Goal: Task Accomplishment & Management: Manage account settings

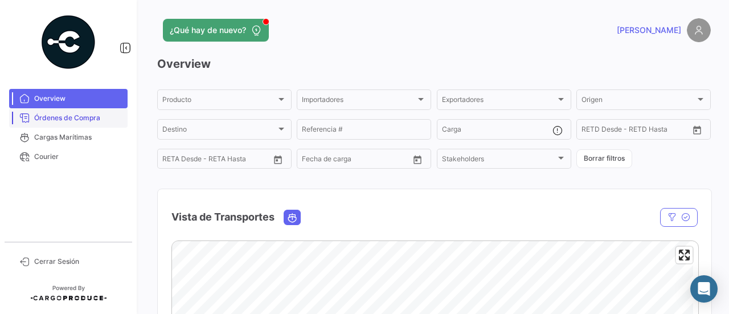
click at [74, 111] on link "Órdenes de Compra" at bounding box center [68, 117] width 119 height 19
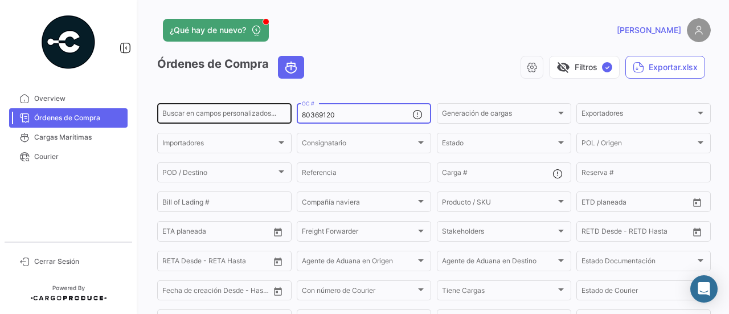
drag, startPoint x: 342, startPoint y: 117, endPoint x: 266, endPoint y: 117, distance: 75.8
click at [0, 0] on div "Buscar en campos personalizados... 80369120 OC # Generación de cargas Generació…" at bounding box center [0, 0] width 0 height 0
paste input "283"
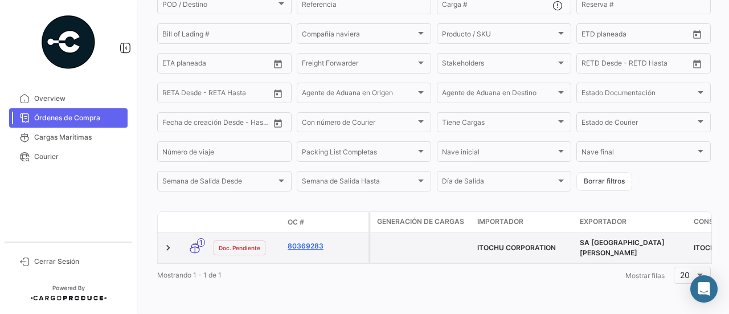
scroll to position [174, 0]
type input "80369283"
click at [320, 241] on link "80369283" at bounding box center [326, 246] width 76 height 10
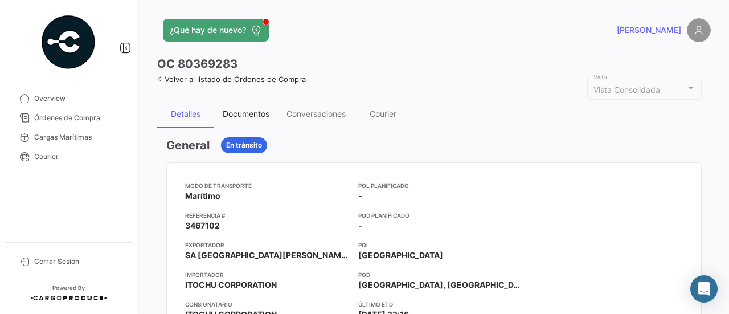
click at [271, 117] on div "Documentos" at bounding box center [246, 113] width 64 height 27
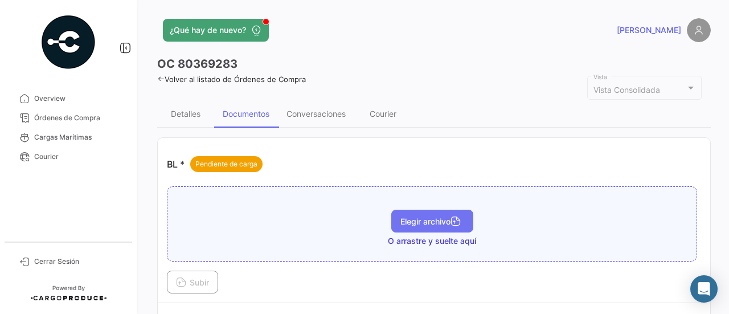
click at [430, 226] on button "Elegir archivo" at bounding box center [432, 221] width 82 height 23
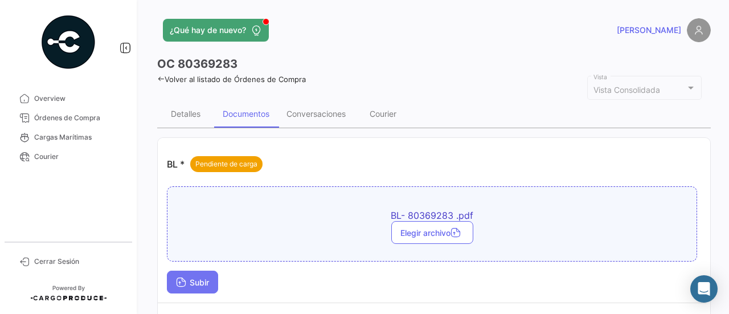
click at [171, 278] on button "Subir" at bounding box center [192, 282] width 51 height 23
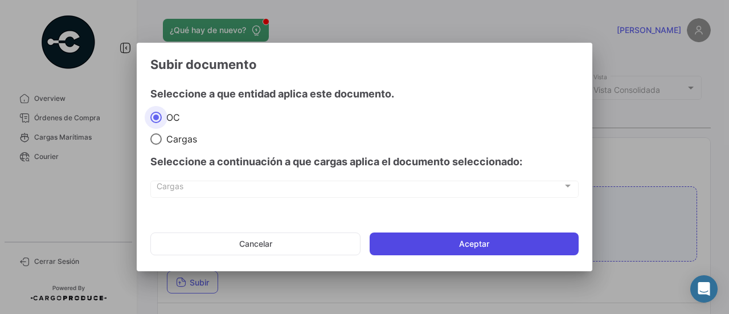
click at [458, 242] on button "Aceptar" at bounding box center [474, 243] width 209 height 23
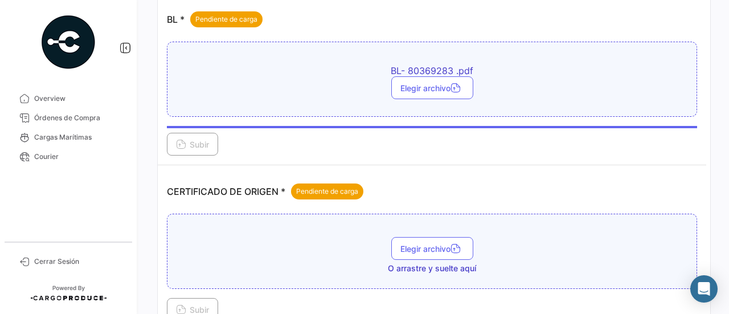
scroll to position [171, 0]
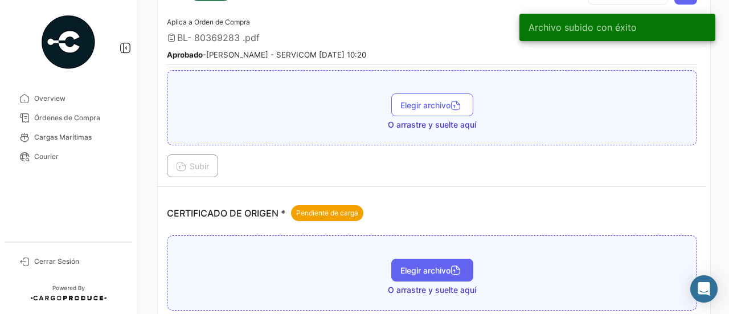
click at [428, 259] on button "Elegir archivo" at bounding box center [432, 270] width 82 height 23
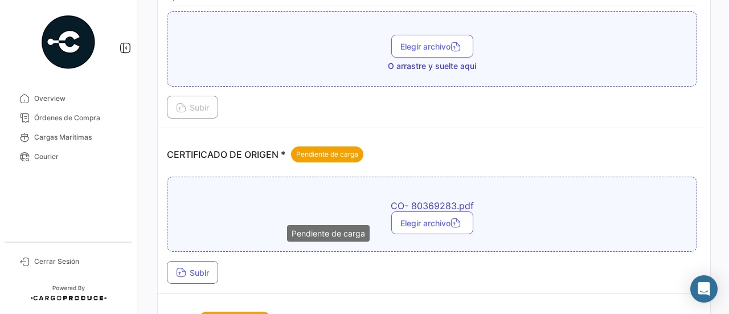
scroll to position [285, 0]
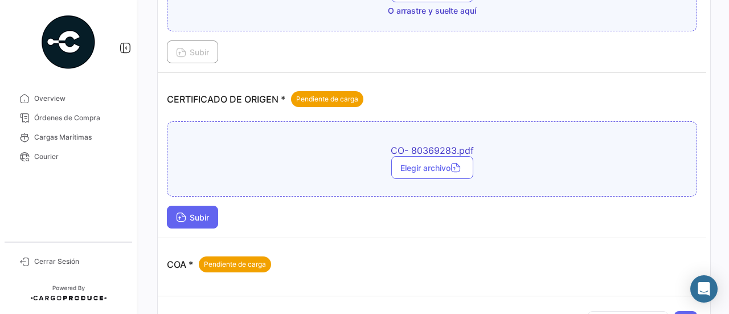
click at [197, 213] on span "Subir" at bounding box center [192, 218] width 33 height 10
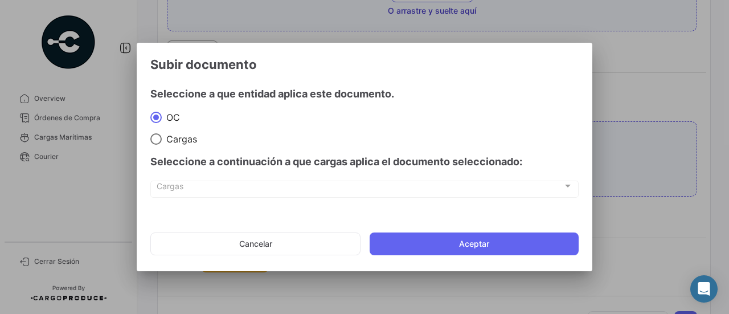
click at [464, 227] on mat-dialog-actions "Cancelar Aceptar" at bounding box center [364, 243] width 428 height 39
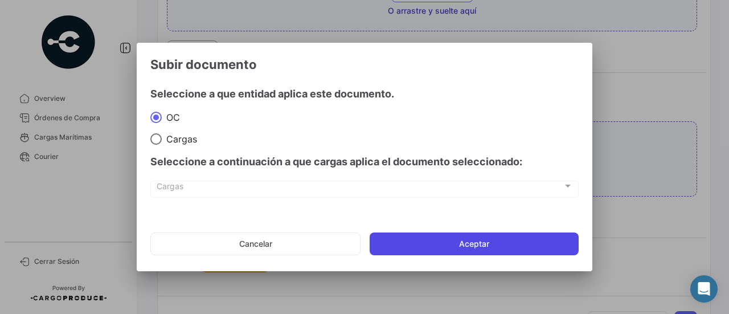
click at [467, 243] on button "Aceptar" at bounding box center [474, 243] width 209 height 23
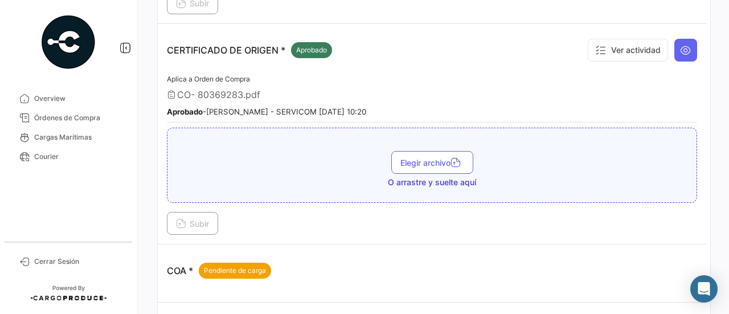
scroll to position [342, 0]
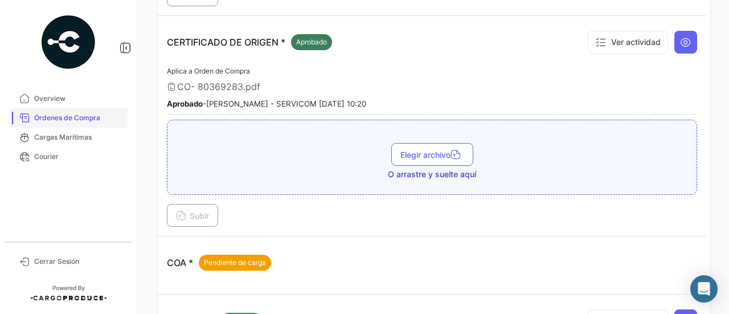
click at [95, 120] on span "Órdenes de Compra" at bounding box center [78, 118] width 89 height 10
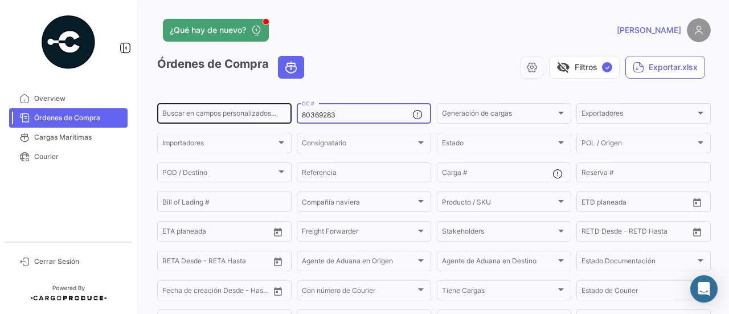
drag, startPoint x: 349, startPoint y: 115, endPoint x: 249, endPoint y: 117, distance: 99.7
click at [0, 0] on div "Buscar en campos personalizados... 80369283 OC # Generación de cargas Generació…" at bounding box center [0, 0] width 0 height 0
paste input "47"
drag, startPoint x: 349, startPoint y: 119, endPoint x: 270, endPoint y: 119, distance: 79.2
click at [0, 0] on div "Buscar en campos personalizados... 80369473 OC # Generación de cargas Generació…" at bounding box center [0, 0] width 0 height 0
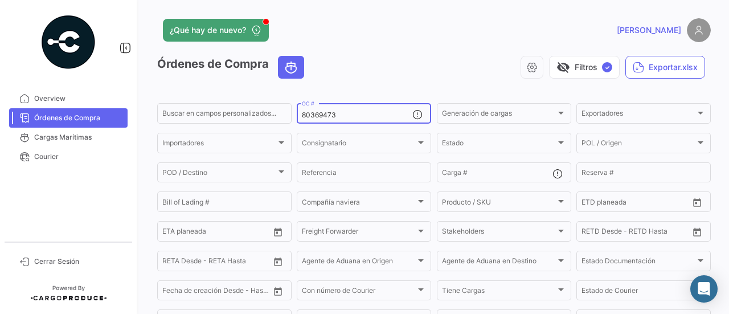
paste input "286"
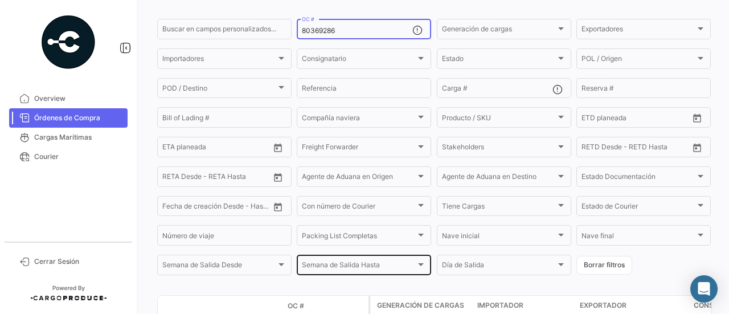
scroll to position [140, 0]
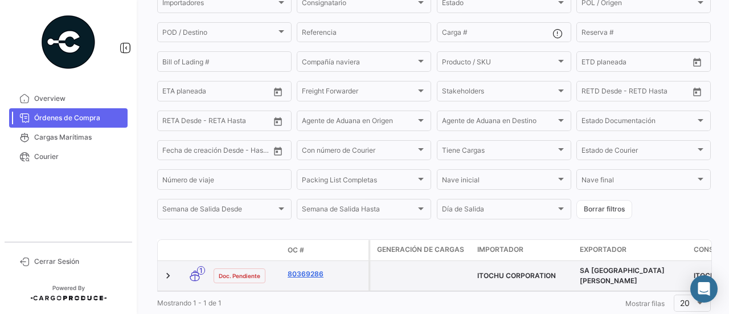
type input "80369286"
click at [311, 273] on link "80369286" at bounding box center [326, 274] width 76 height 10
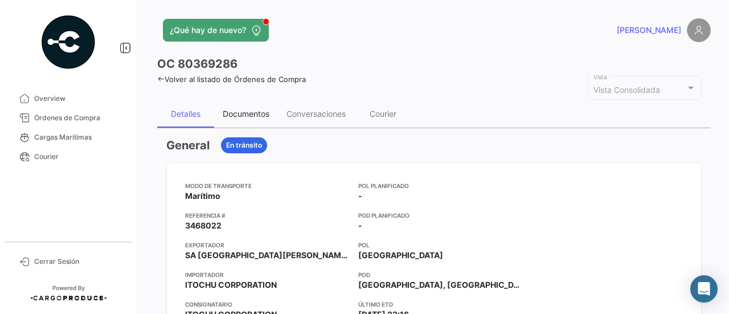
click at [248, 107] on div "Documentos" at bounding box center [246, 113] width 64 height 27
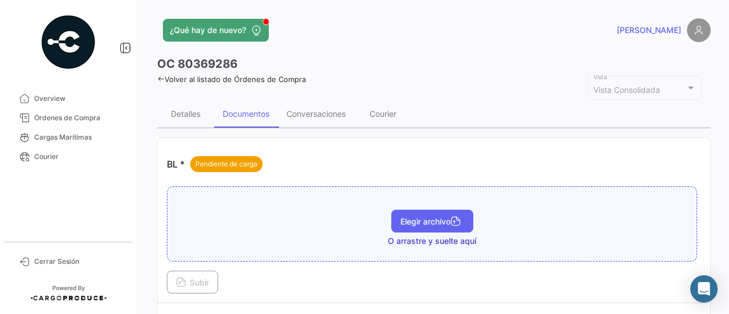
click at [418, 225] on button "Elegir archivo" at bounding box center [432, 221] width 82 height 23
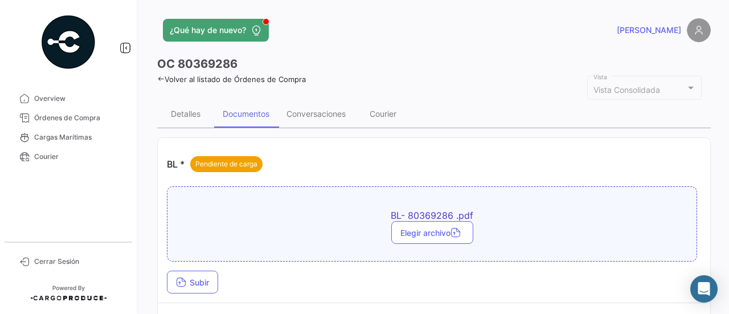
click at [224, 279] on div "Subir" at bounding box center [432, 282] width 530 height 23
click at [209, 280] on span "Subir" at bounding box center [192, 282] width 33 height 10
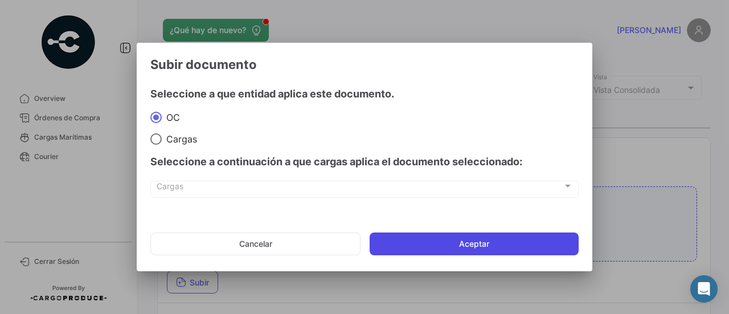
click at [469, 242] on button "Aceptar" at bounding box center [474, 243] width 209 height 23
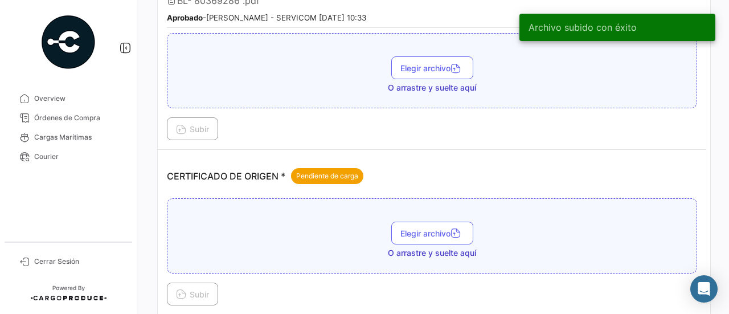
scroll to position [228, 0]
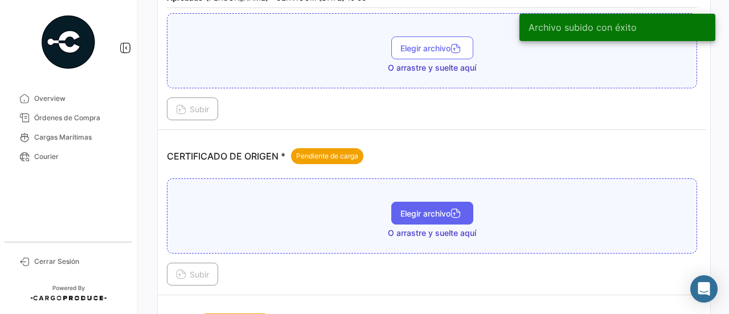
click at [441, 209] on span "Elegir archivo" at bounding box center [433, 214] width 64 height 10
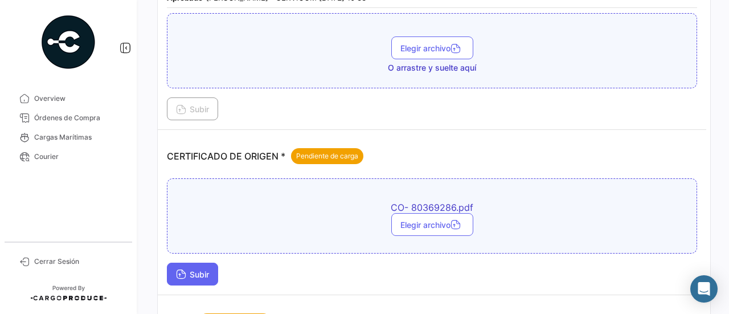
click at [203, 264] on button "Subir" at bounding box center [192, 274] width 51 height 23
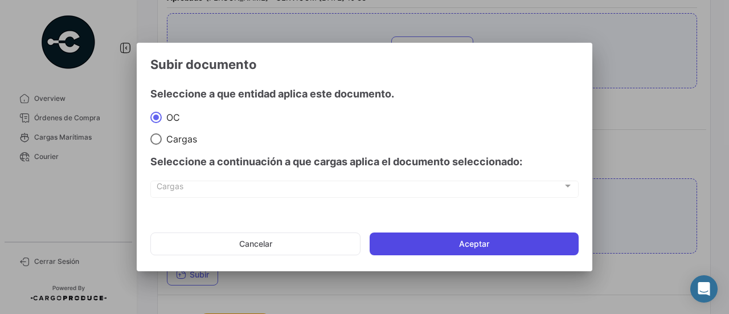
click at [438, 239] on button "Aceptar" at bounding box center [474, 243] width 209 height 23
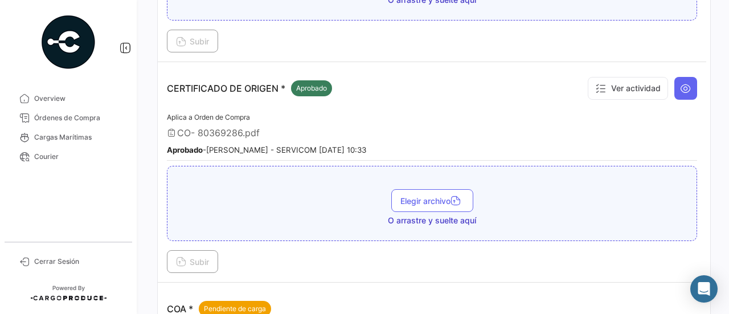
scroll to position [285, 0]
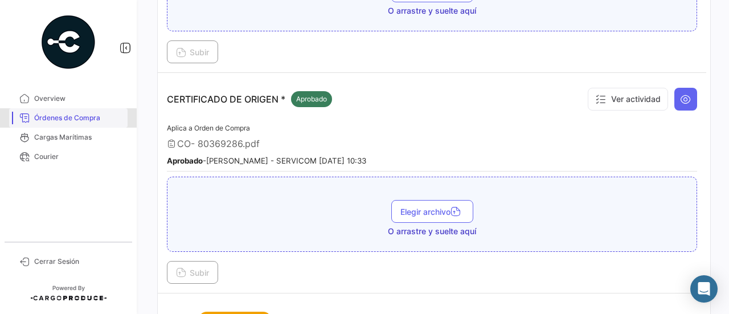
click at [67, 121] on span "Órdenes de Compra" at bounding box center [78, 118] width 89 height 10
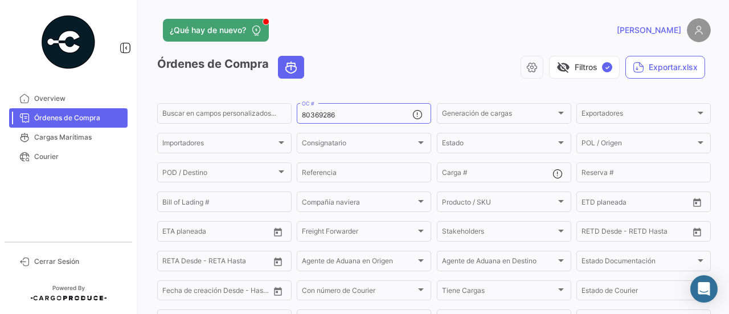
drag, startPoint x: 304, startPoint y: 109, endPoint x: 293, endPoint y: 111, distance: 11.0
click at [293, 111] on form "Buscar en campos personalizados... 80369286 OC # Generación de cargas Generació…" at bounding box center [434, 231] width 554 height 260
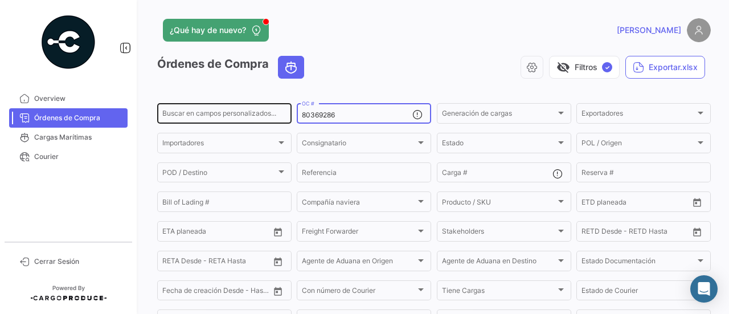
drag, startPoint x: 351, startPoint y: 117, endPoint x: 270, endPoint y: 117, distance: 80.9
click at [0, 0] on div "Buscar en campos personalizados... 80369286 OC # Generación de cargas Generació…" at bounding box center [0, 0] width 0 height 0
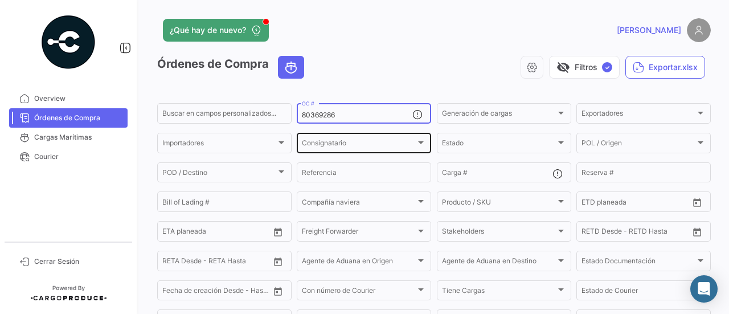
paste input "4"
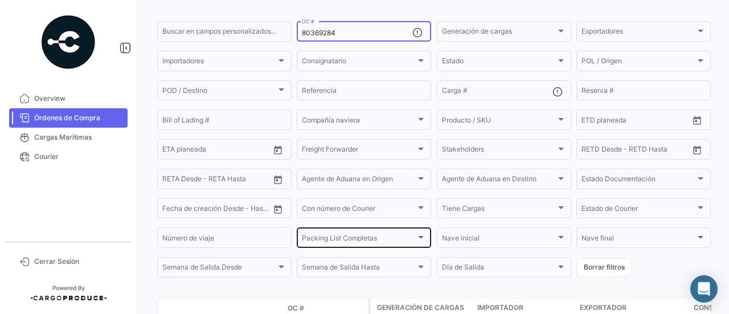
scroll to position [140, 0]
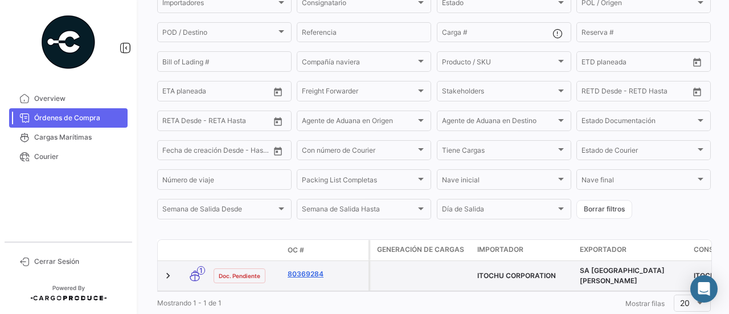
type input "80369284"
click at [303, 275] on link "80369284" at bounding box center [326, 274] width 76 height 10
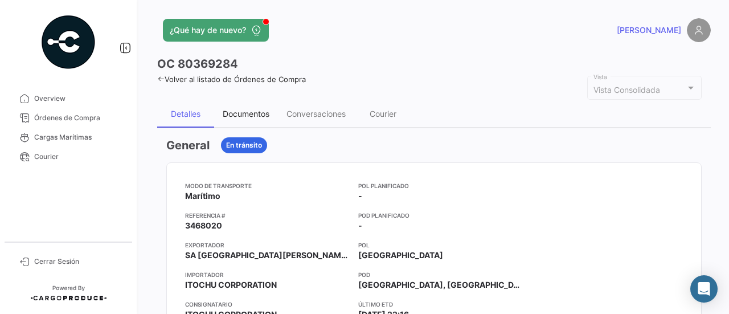
click at [259, 111] on div "Documentos" at bounding box center [246, 114] width 47 height 10
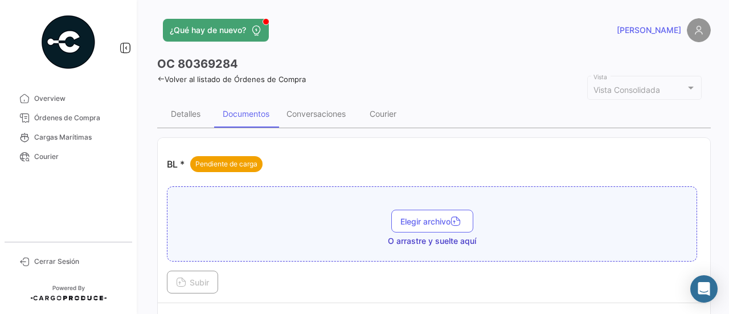
click at [421, 207] on div "Elegir archivo O arrastre y suelte aquí" at bounding box center [432, 223] width 530 height 75
click at [426, 213] on button "Elegir archivo" at bounding box center [432, 221] width 82 height 23
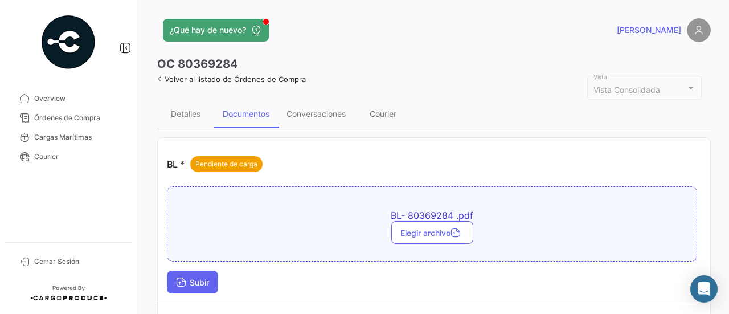
click at [192, 277] on span "Subir" at bounding box center [192, 282] width 33 height 10
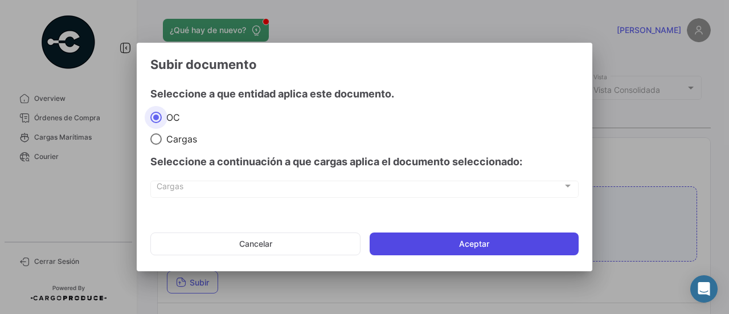
click at [441, 239] on button "Aceptar" at bounding box center [474, 243] width 209 height 23
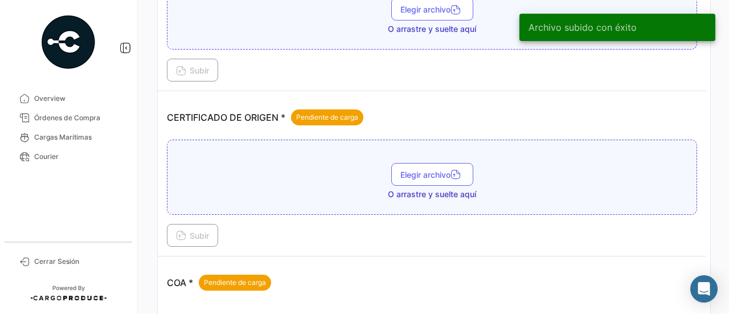
scroll to position [285, 0]
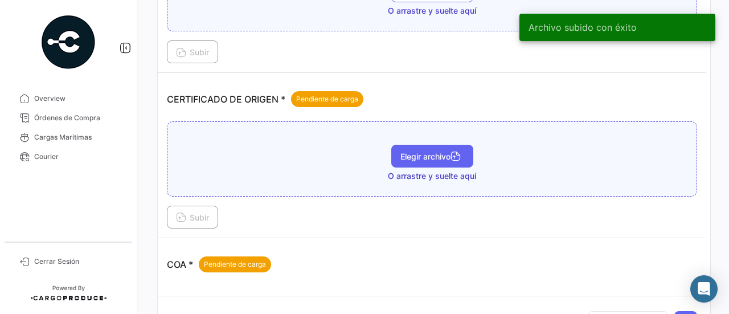
click at [436, 154] on span "Elegir archivo" at bounding box center [433, 157] width 64 height 10
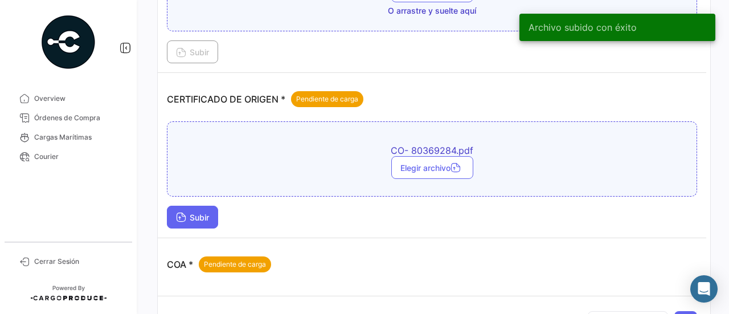
click at [205, 213] on span "Subir" at bounding box center [192, 218] width 33 height 10
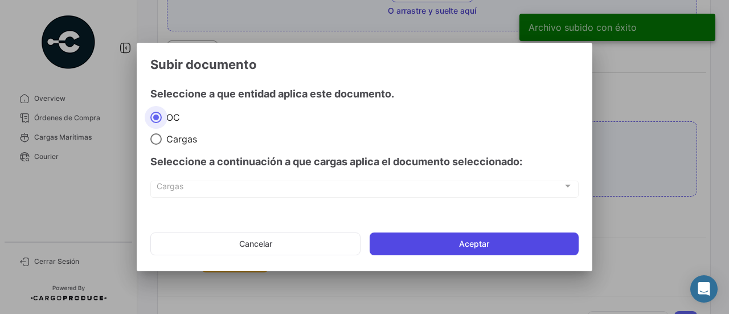
click at [463, 247] on button "Aceptar" at bounding box center [474, 243] width 209 height 23
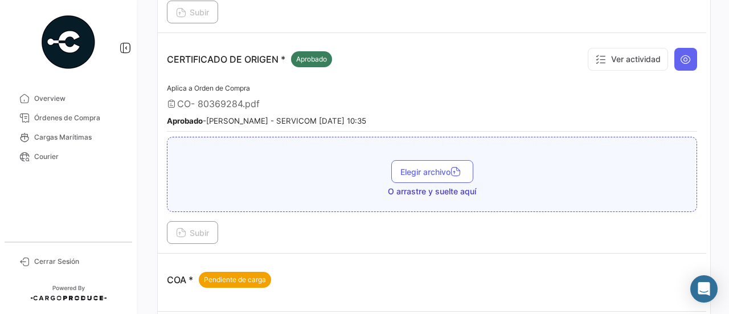
scroll to position [342, 0]
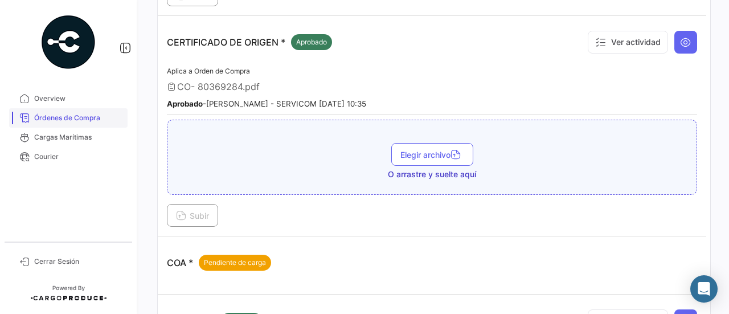
click at [97, 123] on span "Órdenes de Compra" at bounding box center [78, 118] width 89 height 10
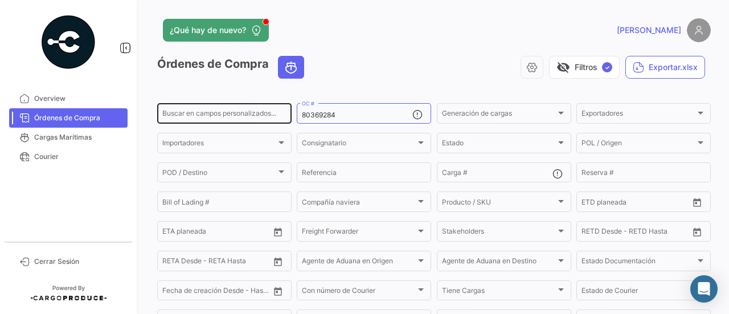
drag, startPoint x: 344, startPoint y: 117, endPoint x: 266, endPoint y: 105, distance: 78.9
click at [0, 0] on div "Buscar en campos personalizados... 80369284 OC # Generación de cargas Generació…" at bounding box center [0, 0] width 0 height 0
paste input "5"
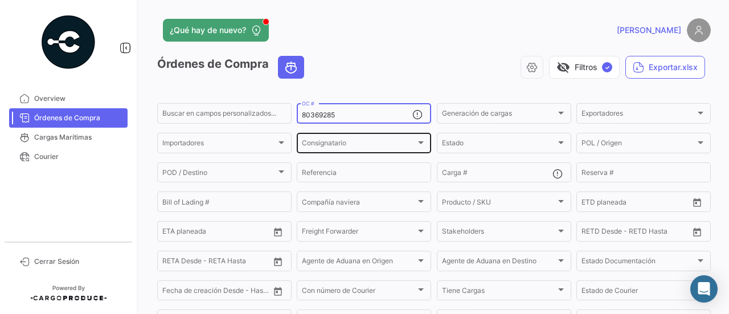
scroll to position [140, 0]
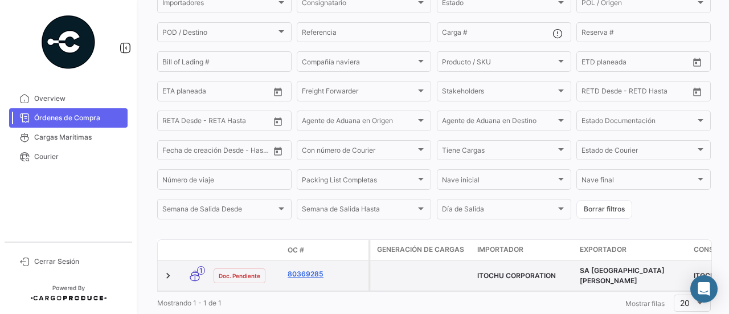
type input "80369285"
click at [312, 276] on link "80369285" at bounding box center [326, 274] width 76 height 10
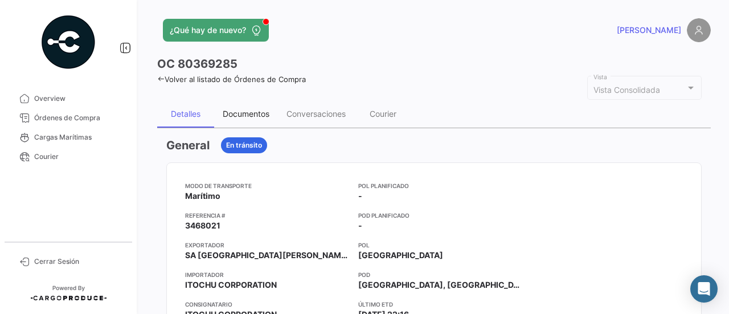
click at [259, 111] on div "Documentos" at bounding box center [246, 114] width 47 height 10
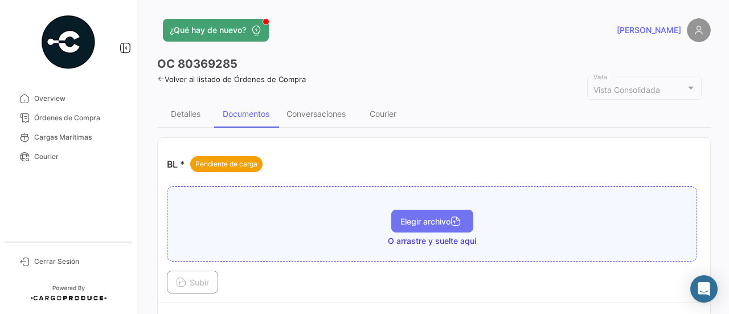
click at [428, 225] on button "Elegir archivo" at bounding box center [432, 221] width 82 height 23
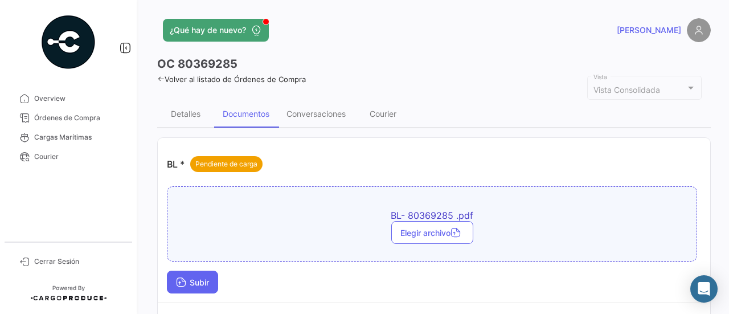
click at [202, 284] on span "Subir" at bounding box center [192, 282] width 33 height 10
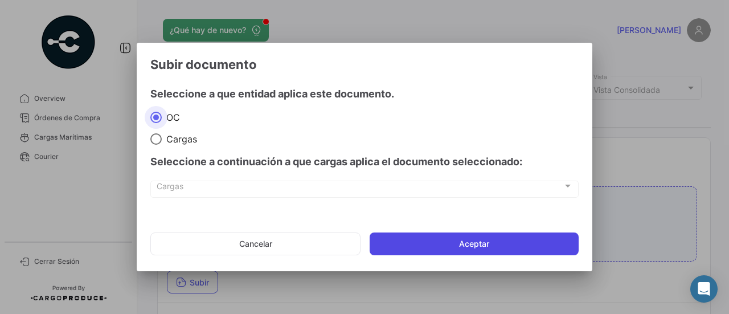
click at [490, 248] on button "Aceptar" at bounding box center [474, 243] width 209 height 23
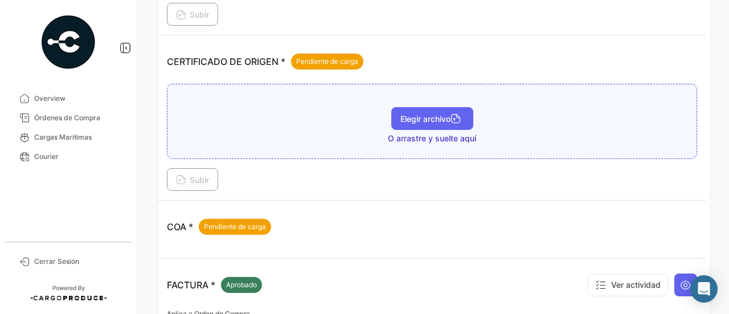
scroll to position [342, 0]
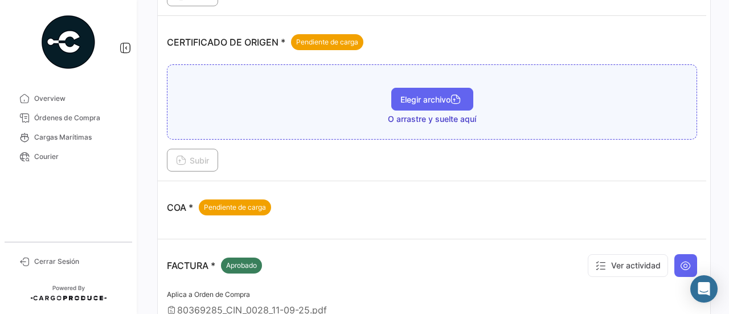
click at [417, 97] on span "Elegir archivo" at bounding box center [433, 100] width 64 height 10
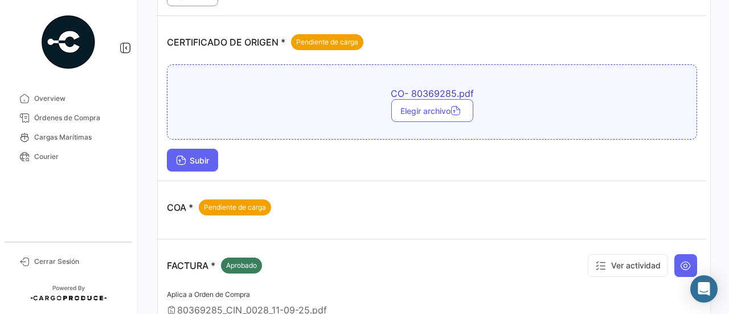
click at [205, 149] on button "Subir" at bounding box center [192, 160] width 51 height 23
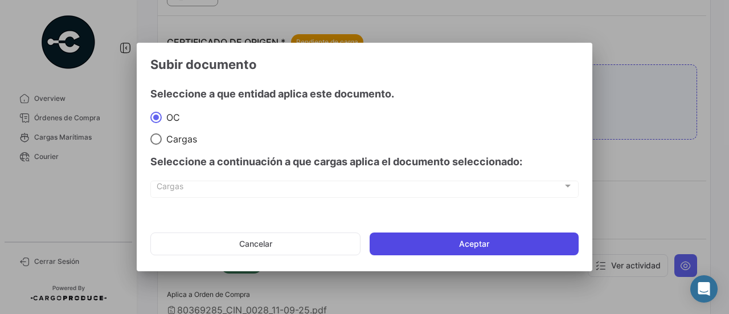
click at [490, 242] on button "Aceptar" at bounding box center [474, 243] width 209 height 23
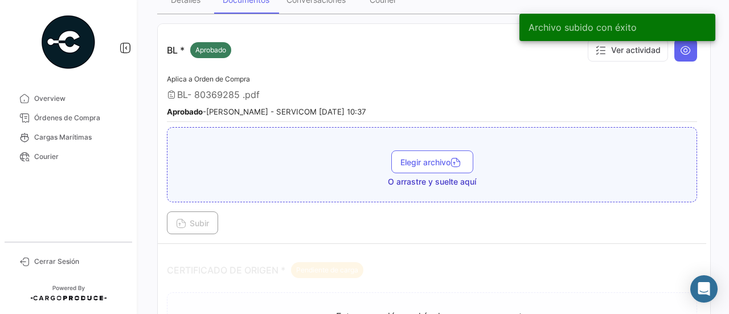
scroll to position [171, 0]
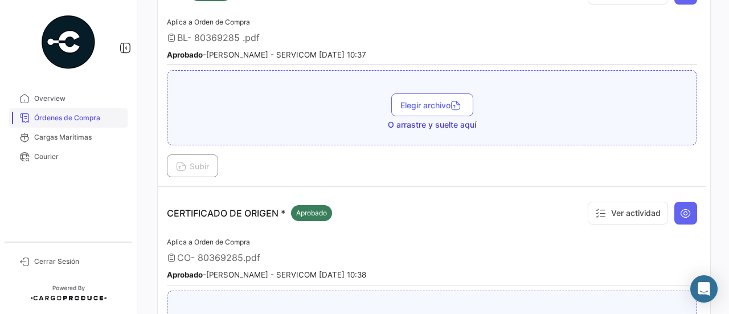
drag, startPoint x: 83, startPoint y: 104, endPoint x: 102, endPoint y: 119, distance: 24.0
click at [83, 104] on link "Overview" at bounding box center [68, 98] width 119 height 19
click at [85, 119] on span "Órdenes de Compra" at bounding box center [78, 118] width 89 height 10
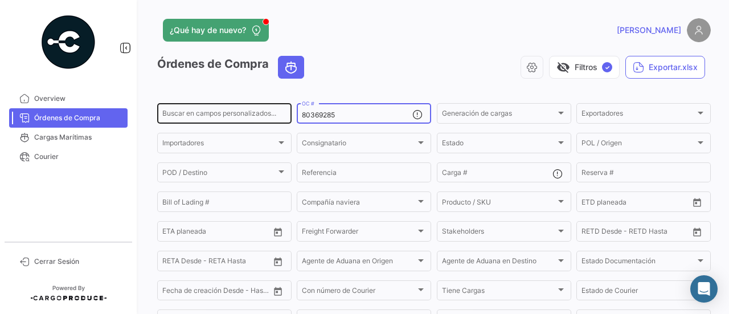
drag, startPoint x: 358, startPoint y: 117, endPoint x: 243, endPoint y: 123, distance: 114.7
click at [0, 0] on div "Buscar en campos personalizados... 80369285 OC # Generación de cargas Generació…" at bounding box center [0, 0] width 0 height 0
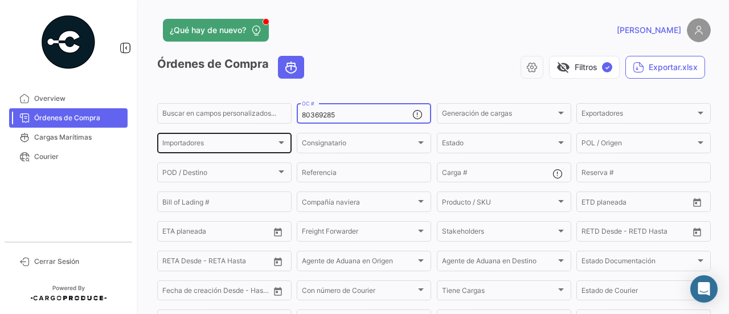
paste input "7"
type input "80369287"
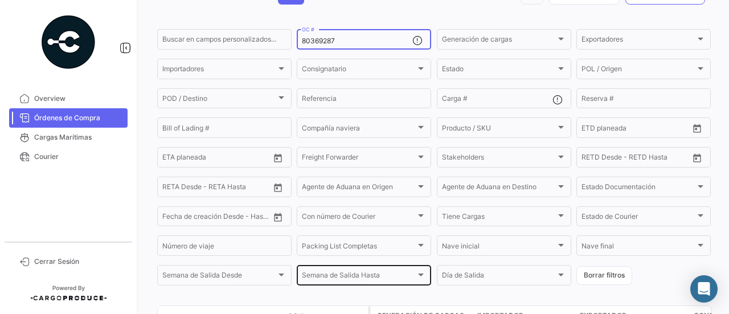
scroll to position [140, 0]
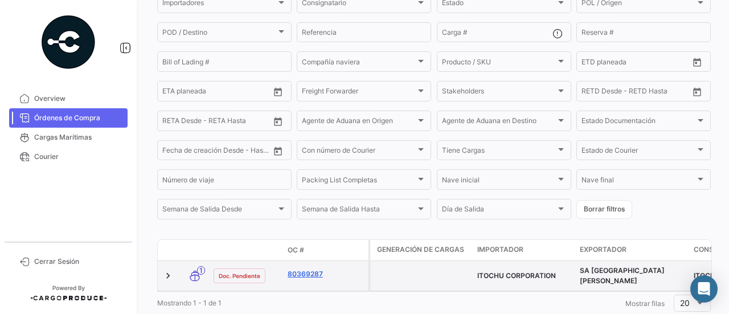
click at [315, 276] on link "80369287" at bounding box center [326, 274] width 76 height 10
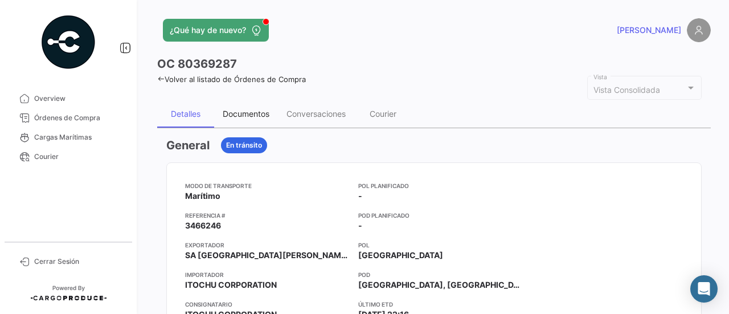
click at [262, 114] on div "Documentos" at bounding box center [246, 114] width 47 height 10
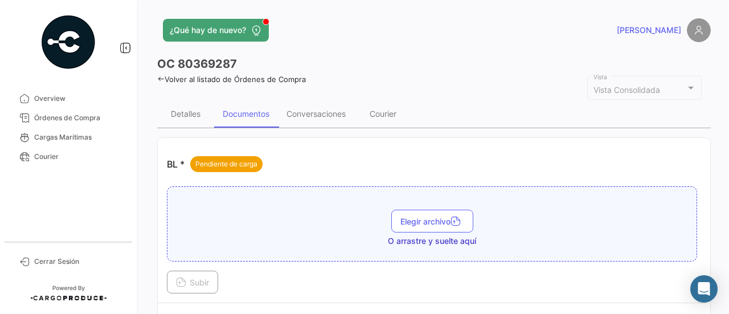
click at [414, 219] on span "Elegir archivo" at bounding box center [433, 222] width 64 height 10
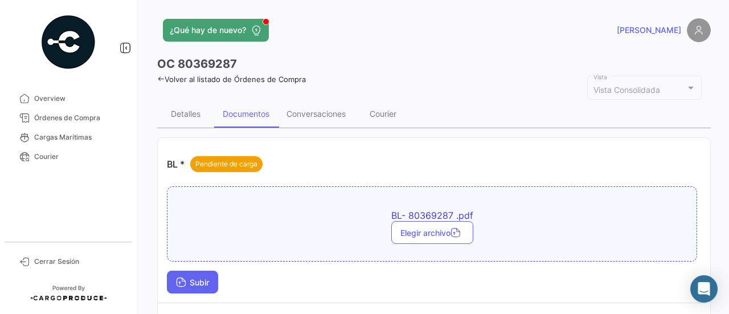
click at [201, 283] on span "Subir" at bounding box center [192, 282] width 33 height 10
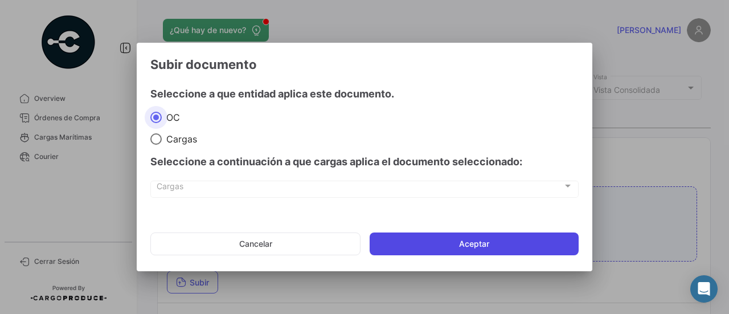
click at [455, 243] on button "Aceptar" at bounding box center [474, 243] width 209 height 23
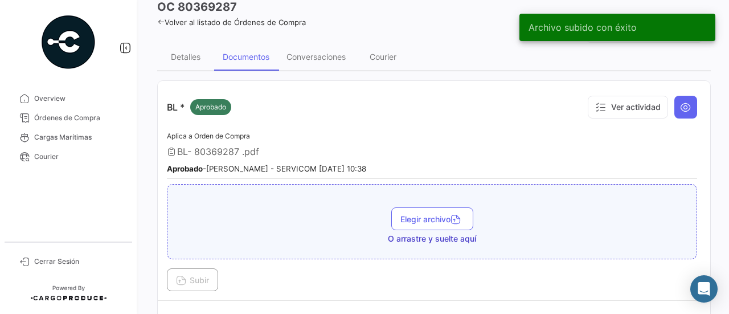
scroll to position [228, 0]
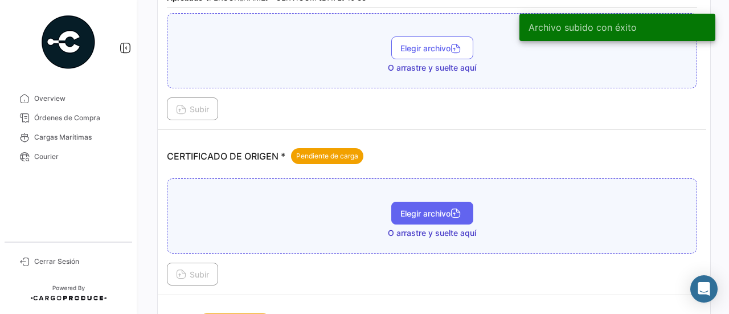
click at [443, 219] on button "Elegir archivo" at bounding box center [432, 213] width 82 height 23
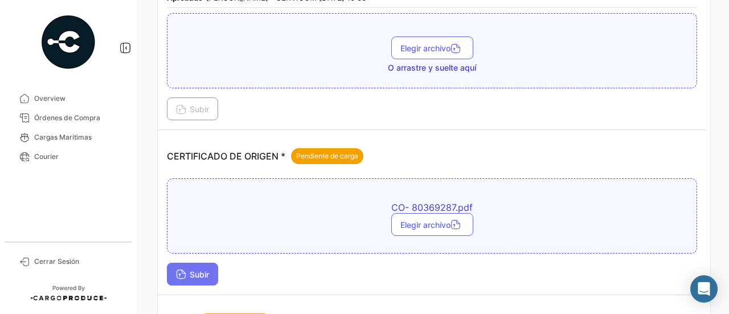
click at [208, 272] on span "Subir" at bounding box center [192, 275] width 33 height 10
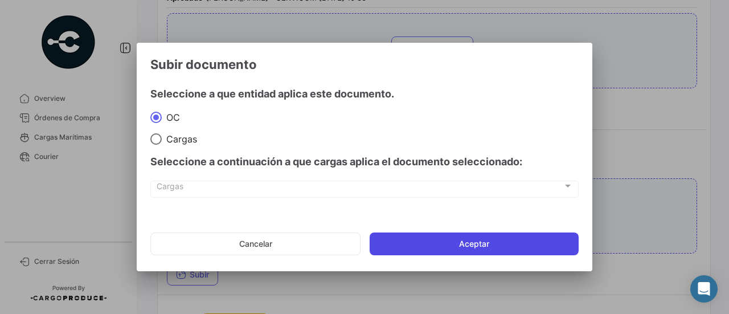
click at [466, 247] on button "Aceptar" at bounding box center [474, 243] width 209 height 23
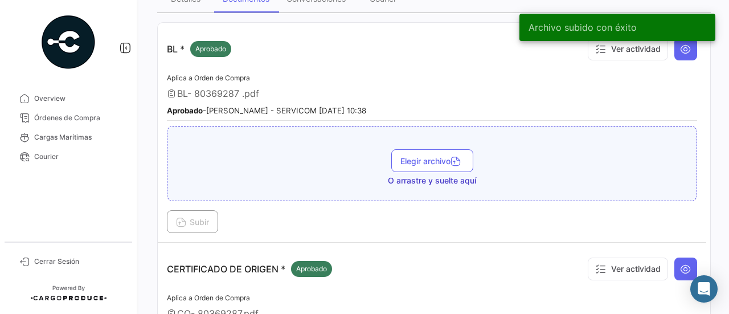
scroll to position [0, 0]
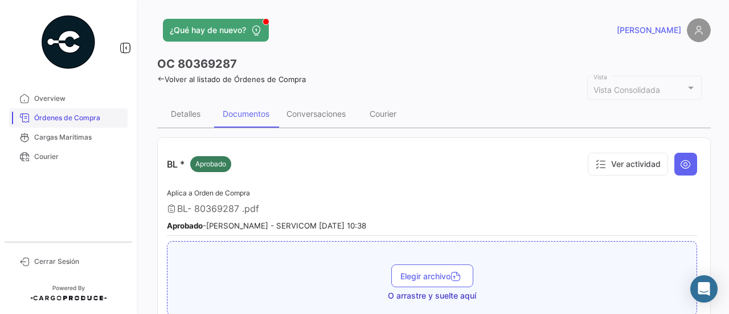
click at [80, 113] on span "Órdenes de Compra" at bounding box center [78, 118] width 89 height 10
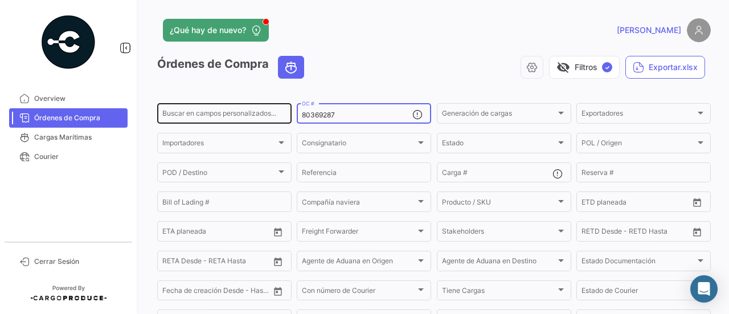
drag, startPoint x: 299, startPoint y: 115, endPoint x: 285, endPoint y: 121, distance: 14.8
click at [0, 0] on div "Buscar en campos personalizados... 80369287 OC # Generación de cargas Generació…" at bounding box center [0, 0] width 0 height 0
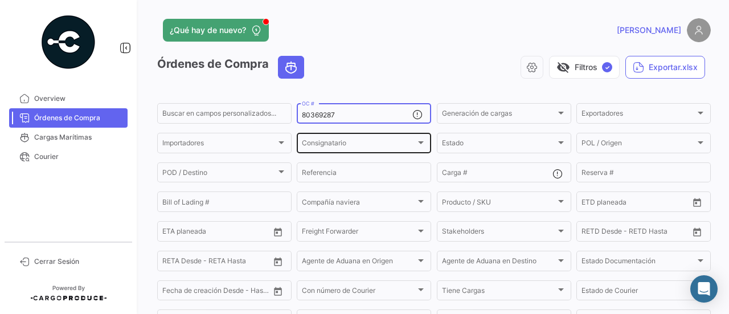
paste input "8"
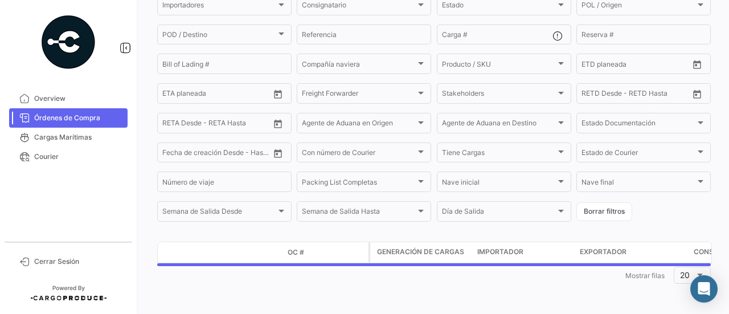
scroll to position [140, 0]
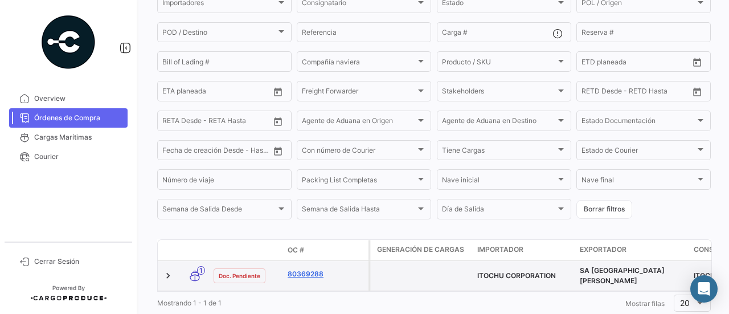
type input "80369288"
click at [305, 278] on link "80369288" at bounding box center [326, 274] width 76 height 10
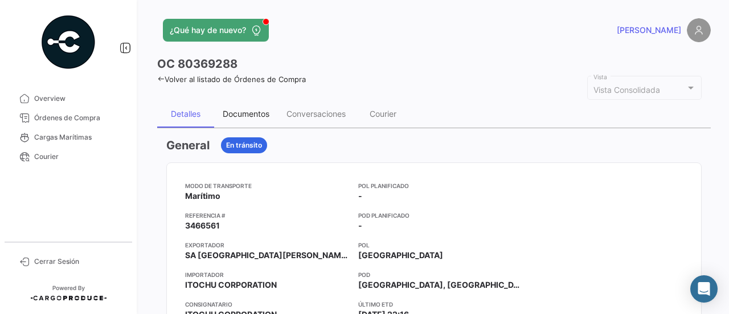
click at [235, 105] on div "Documentos" at bounding box center [246, 113] width 64 height 27
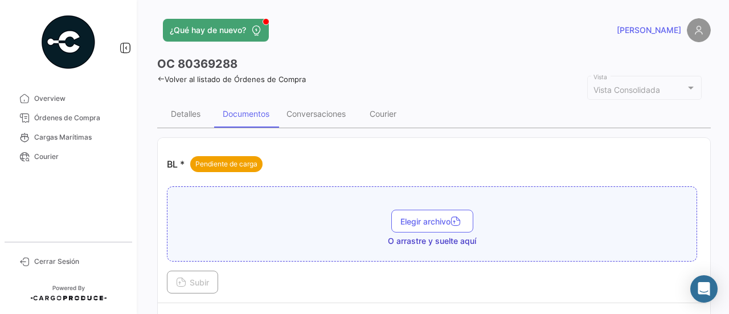
click at [437, 244] on span "O arrastre y suelte aquí" at bounding box center [432, 240] width 88 height 11
click at [432, 225] on button "Elegir archivo" at bounding box center [432, 221] width 82 height 23
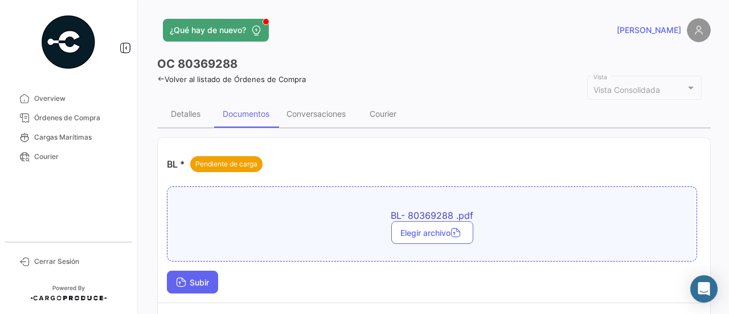
click at [203, 277] on span "Subir" at bounding box center [192, 282] width 33 height 10
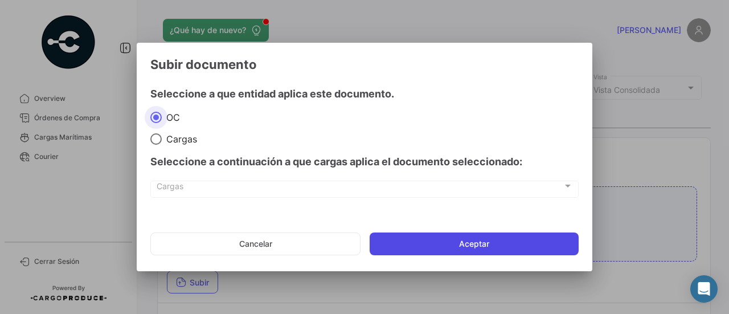
click at [446, 248] on button "Aceptar" at bounding box center [474, 243] width 209 height 23
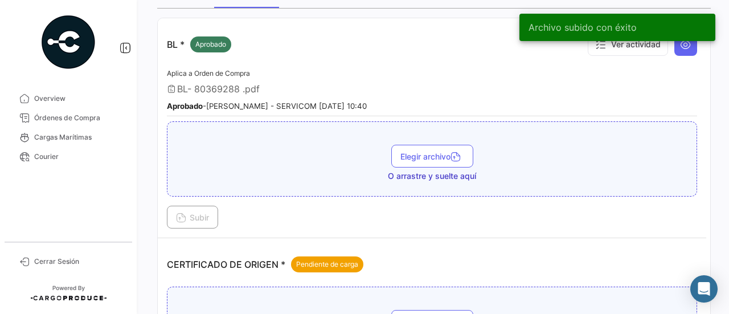
scroll to position [171, 0]
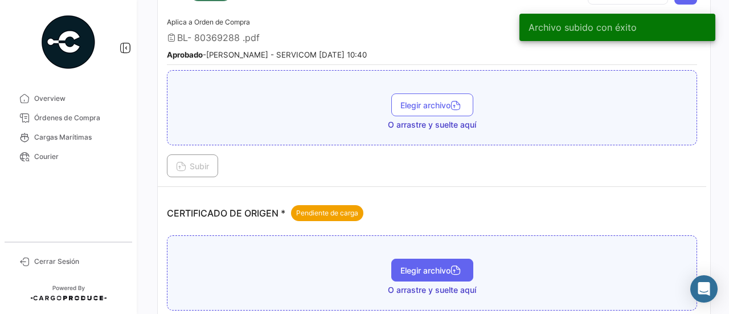
click at [430, 268] on span "Elegir archivo" at bounding box center [433, 271] width 64 height 10
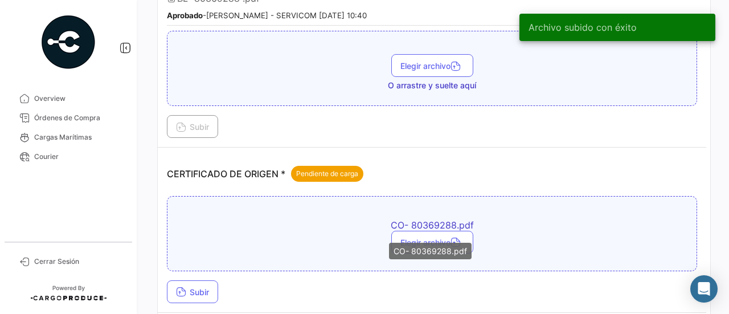
scroll to position [228, 0]
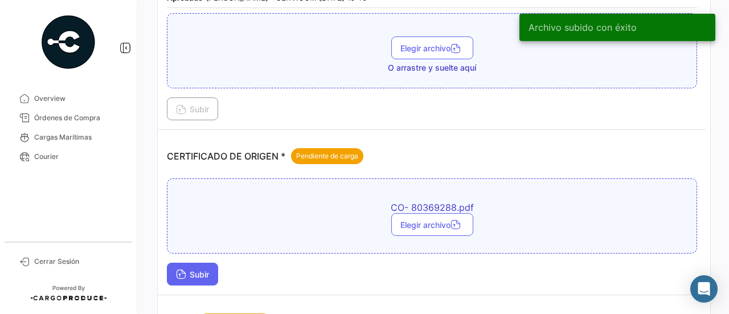
click at [178, 270] on icon at bounding box center [181, 275] width 10 height 10
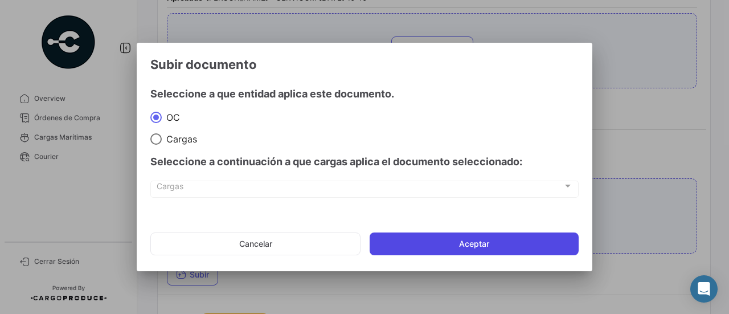
click at [489, 246] on button "Aceptar" at bounding box center [474, 243] width 209 height 23
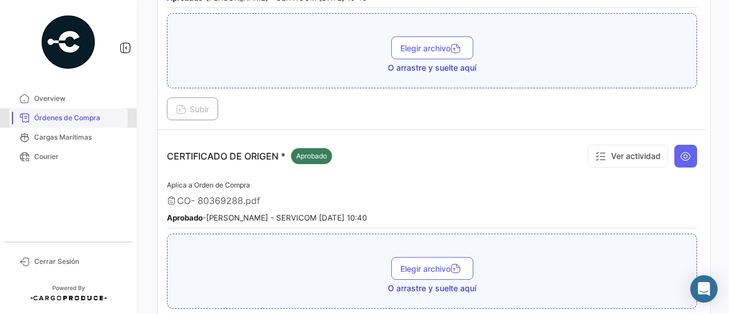
click at [98, 116] on span "Órdenes de Compra" at bounding box center [78, 118] width 89 height 10
